Goal: Navigation & Orientation: Understand site structure

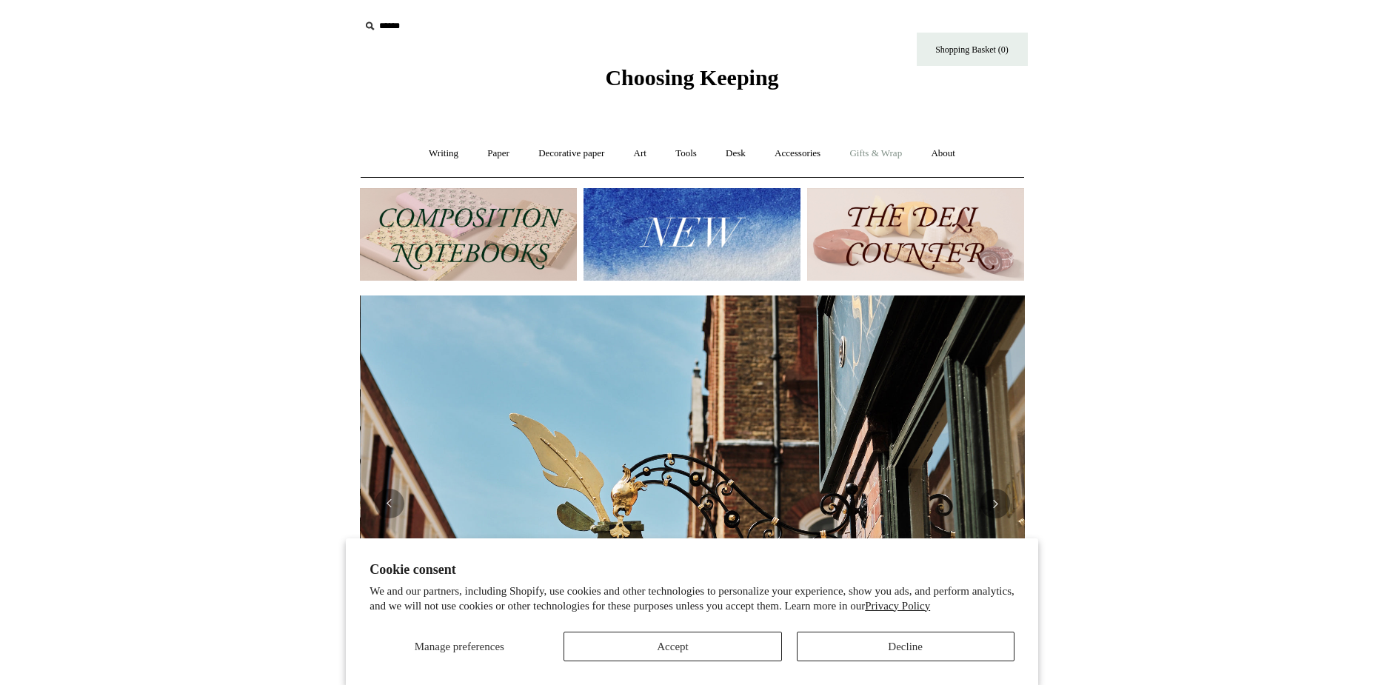
scroll to position [0, 665]
click at [709, 242] on img at bounding box center [691, 234] width 217 height 93
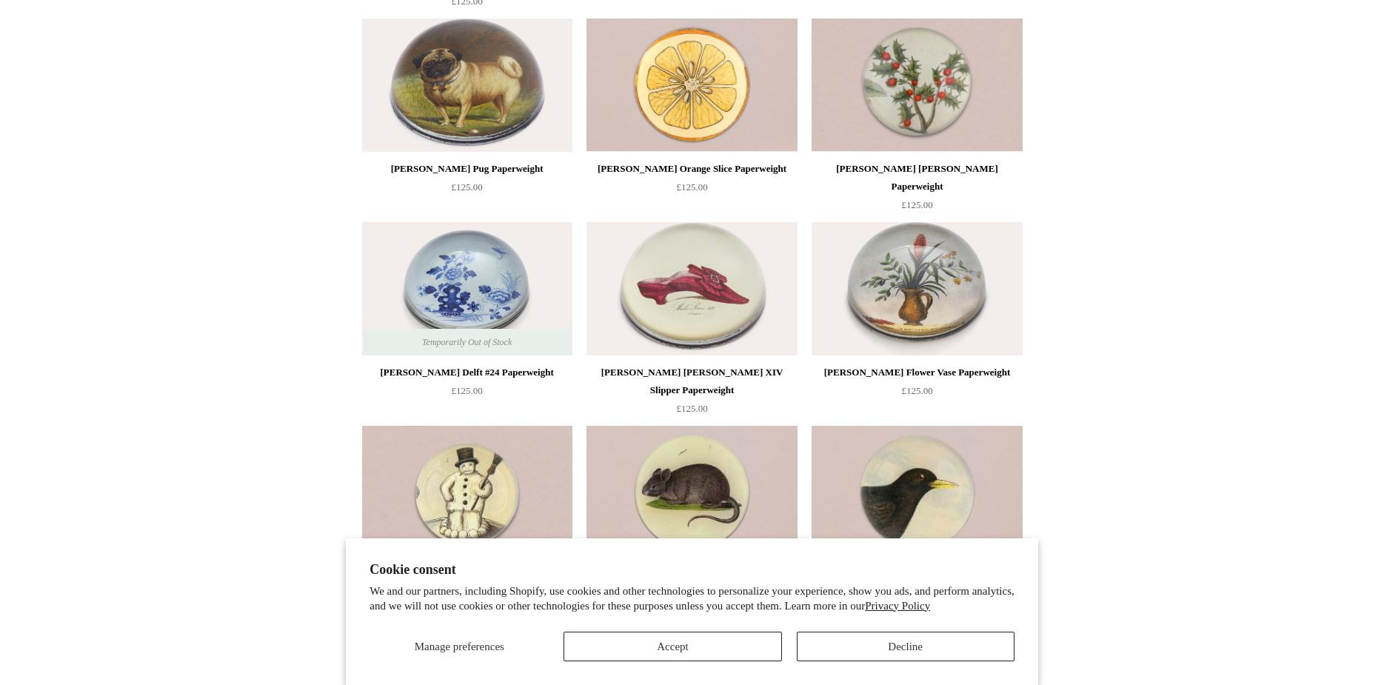
scroll to position [592, 0]
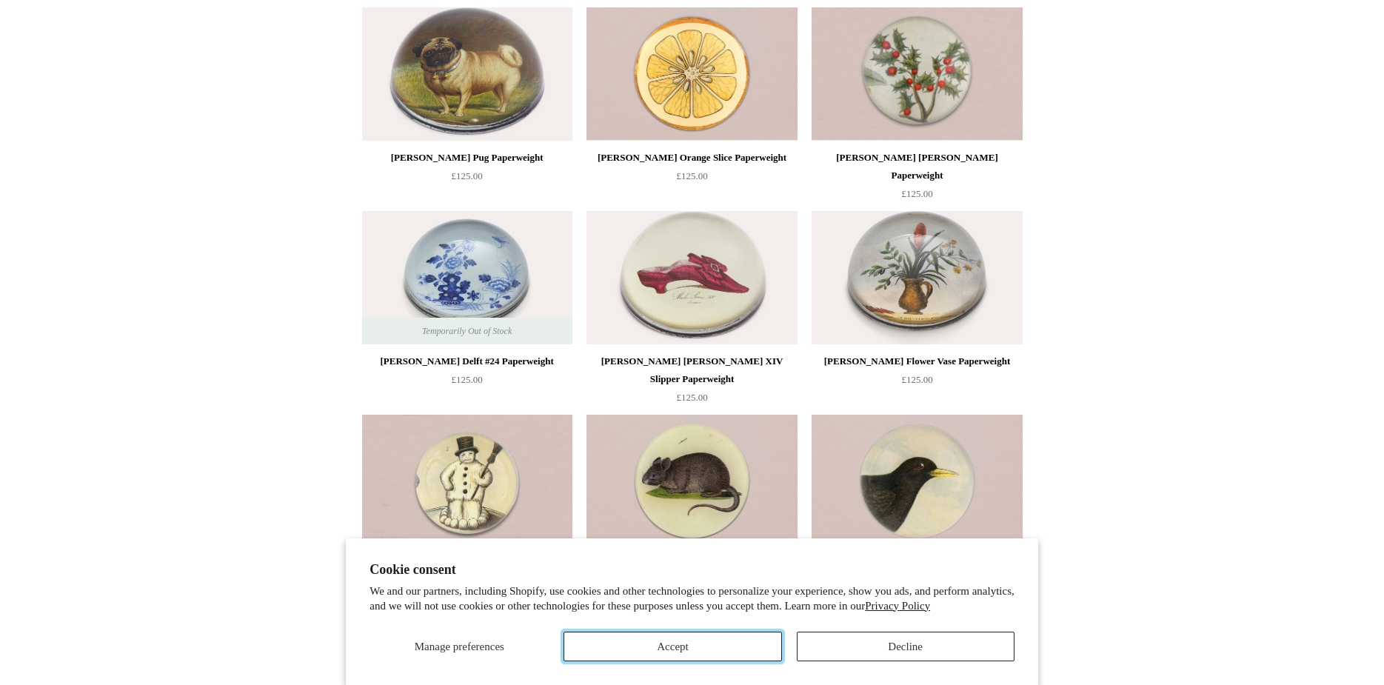
click at [644, 652] on button "Accept" at bounding box center [672, 647] width 218 height 30
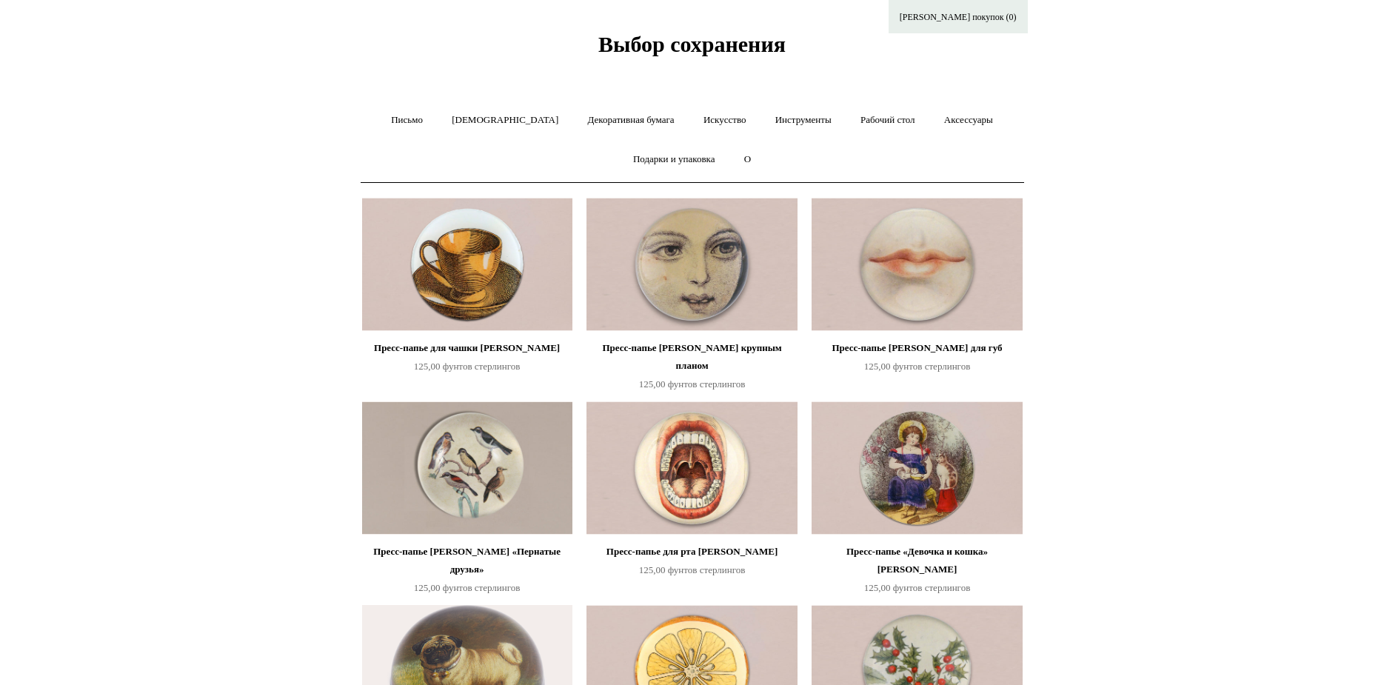
scroll to position [0, 0]
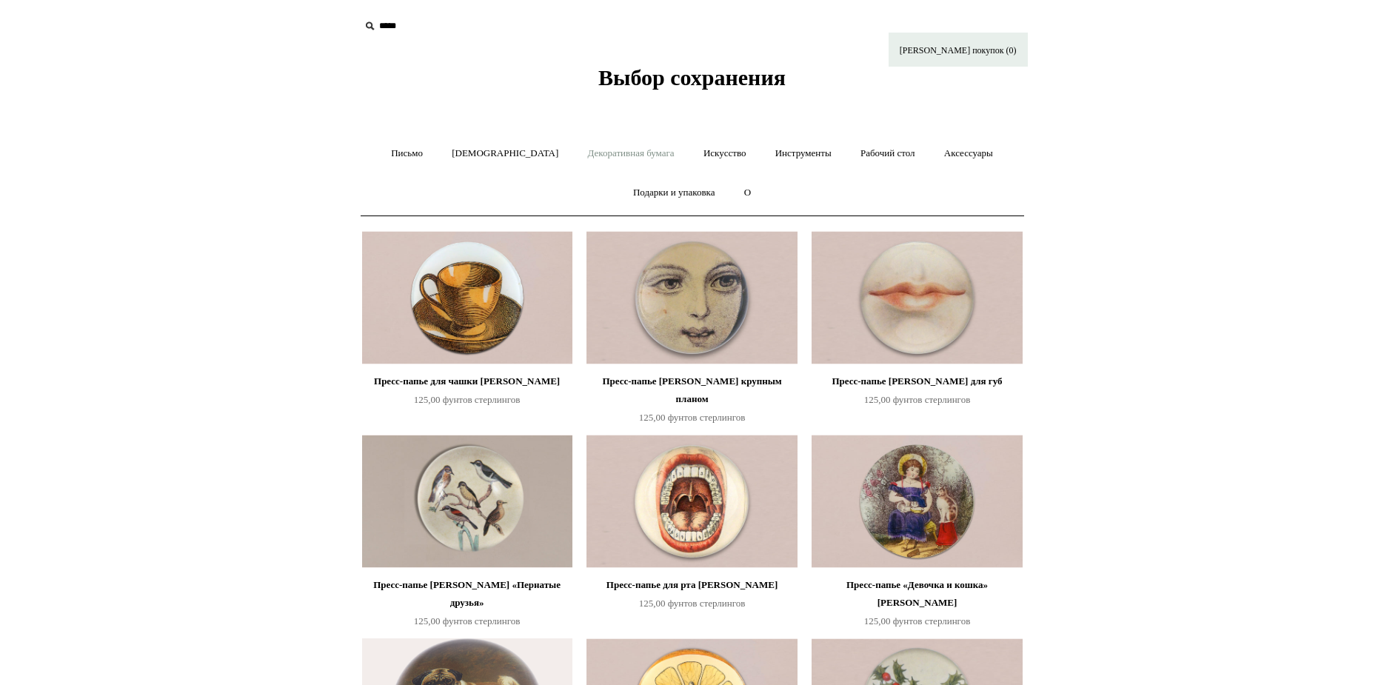
click at [588, 151] on font "Декоративная бумага" at bounding box center [631, 152] width 87 height 11
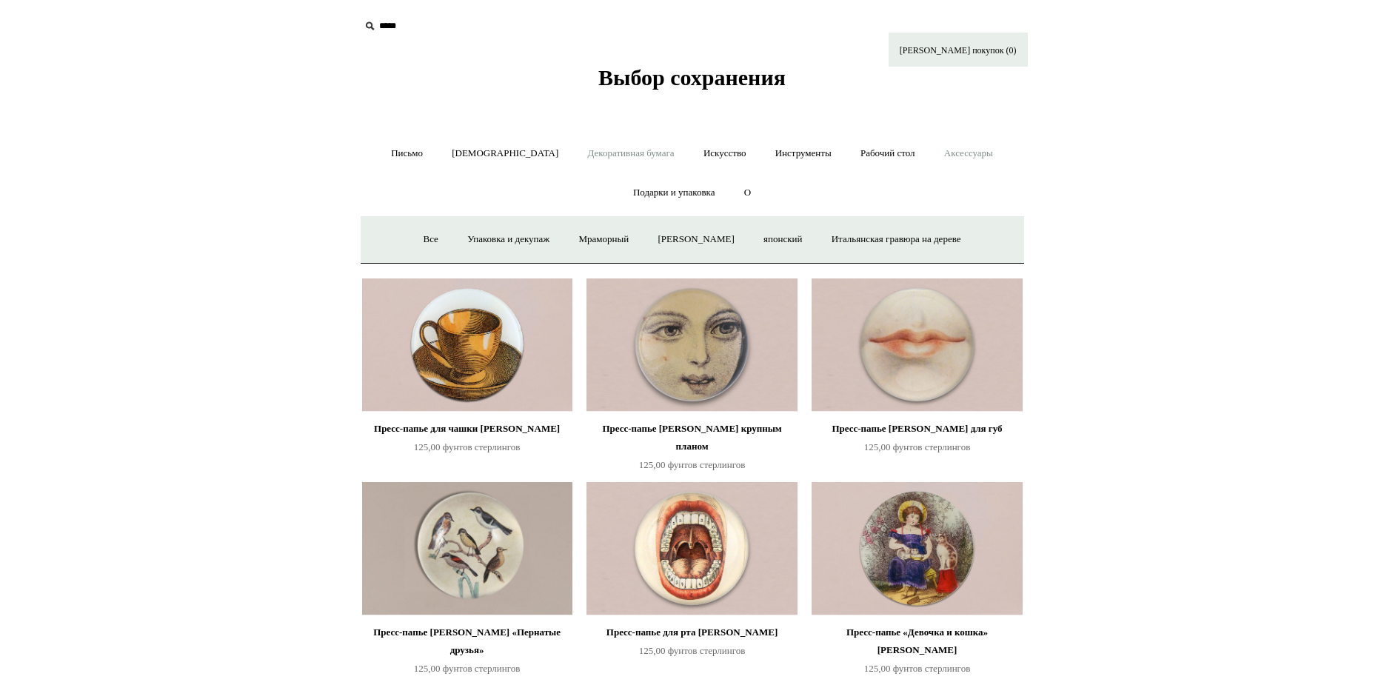
click at [944, 150] on font "Аксессуары" at bounding box center [968, 152] width 49 height 11
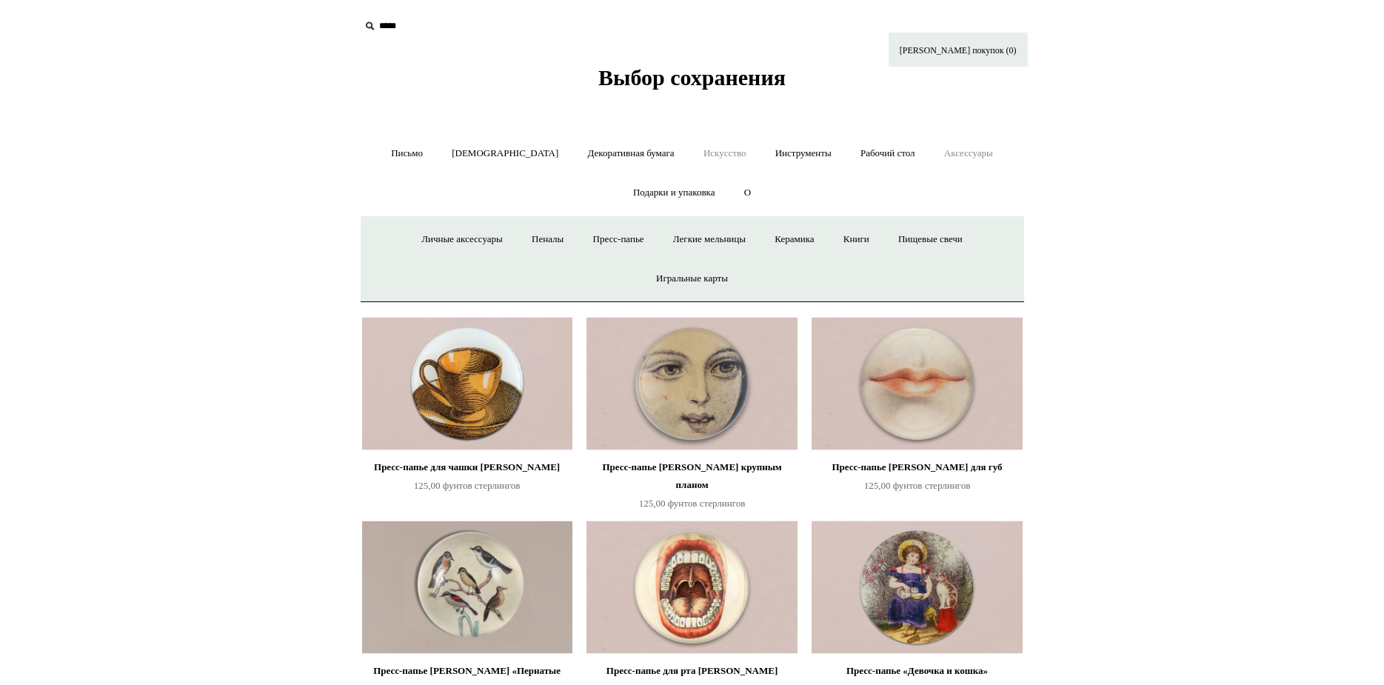
click at [703, 156] on font "Искусство" at bounding box center [724, 152] width 43 height 11
click at [482, 153] on font "[DEMOGRAPHIC_DATA]" at bounding box center [505, 152] width 107 height 11
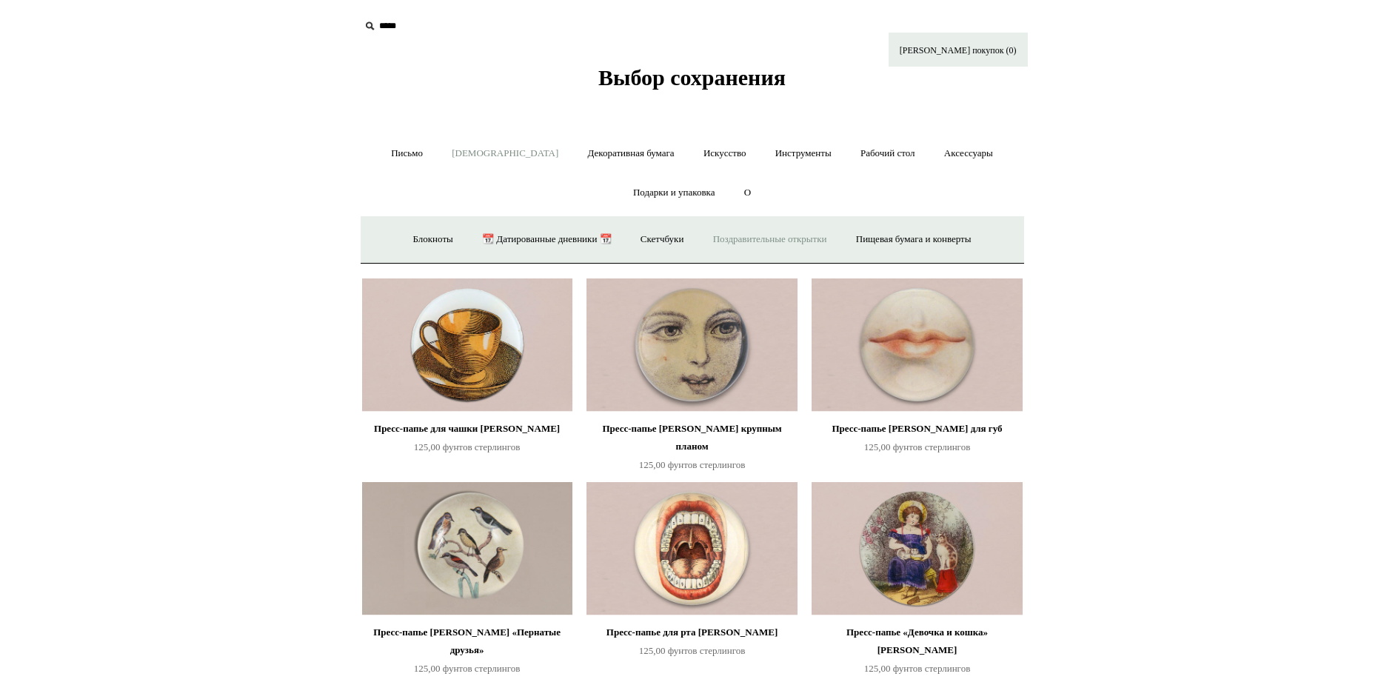
click at [756, 232] on link "Поздравительные открытки +" at bounding box center [770, 239] width 141 height 39
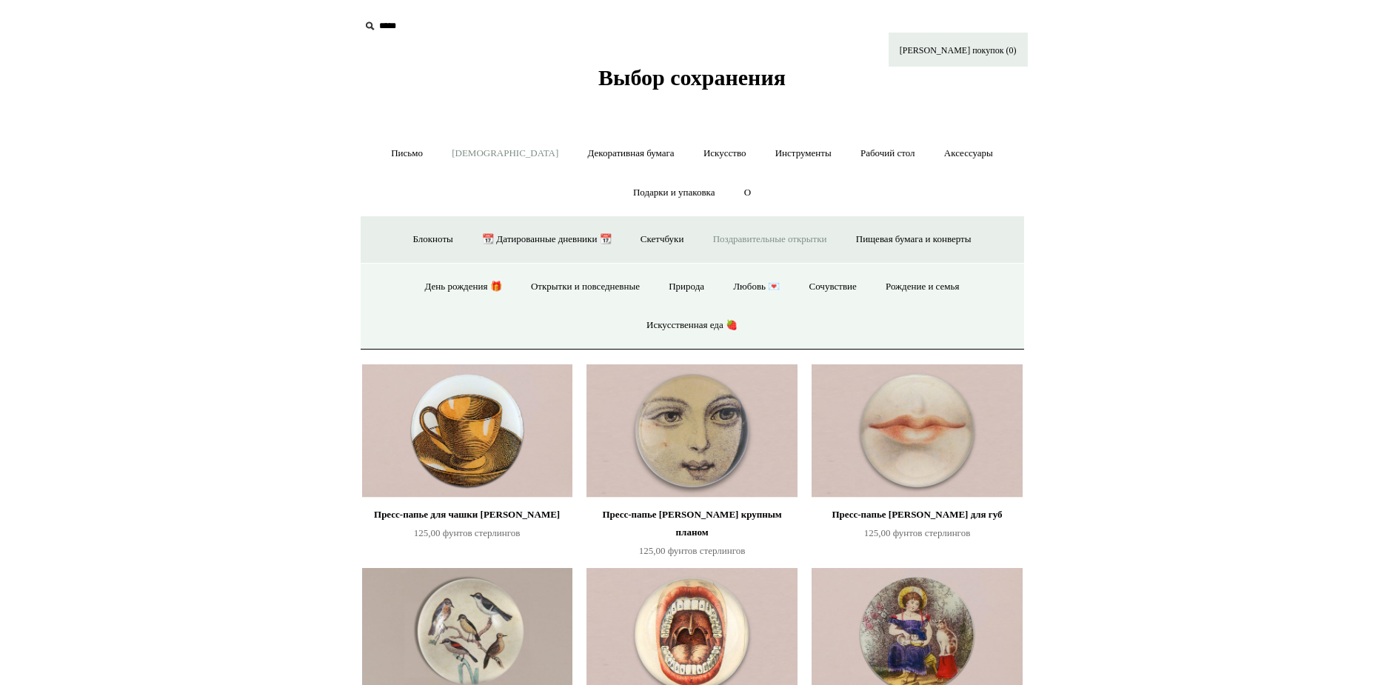
click at [660, 69] on font "Выбор сохранения" at bounding box center [691, 77] width 187 height 24
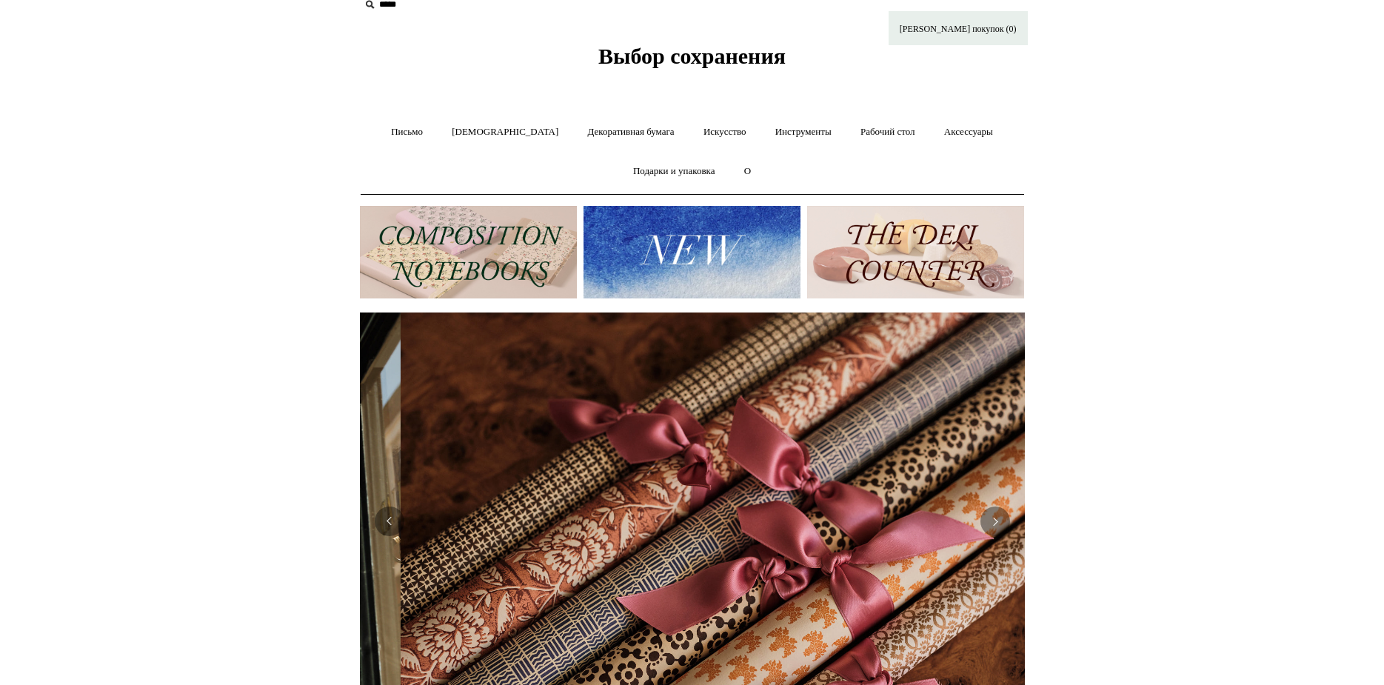
scroll to position [0, 1330]
